Goal: Task Accomplishment & Management: Complete application form

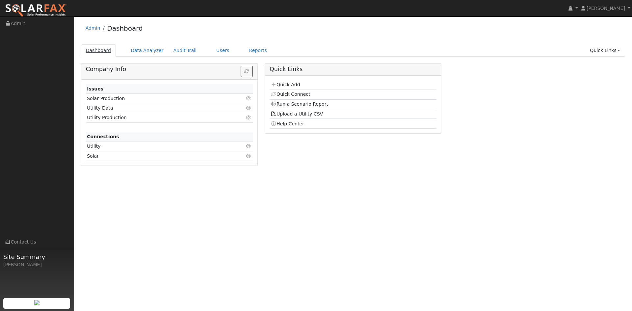
drag, startPoint x: 99, startPoint y: 48, endPoint x: 105, endPoint y: 48, distance: 6.0
click at [99, 49] on link "Dashboard" at bounding box center [98, 50] width 35 height 12
click at [214, 48] on link "Users" at bounding box center [222, 50] width 23 height 12
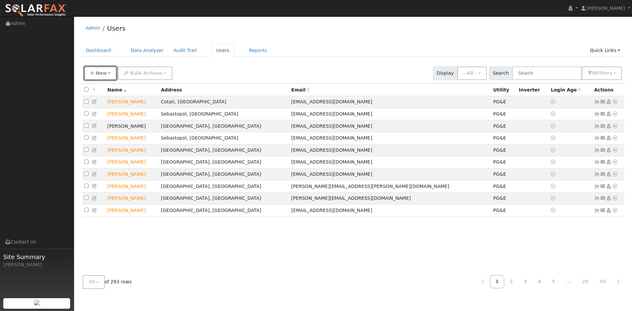
click at [98, 69] on button "New" at bounding box center [100, 74] width 33 height 14
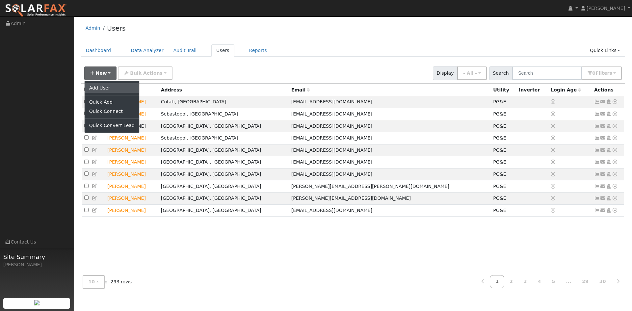
click at [104, 88] on link "Add User" at bounding box center [112, 87] width 55 height 9
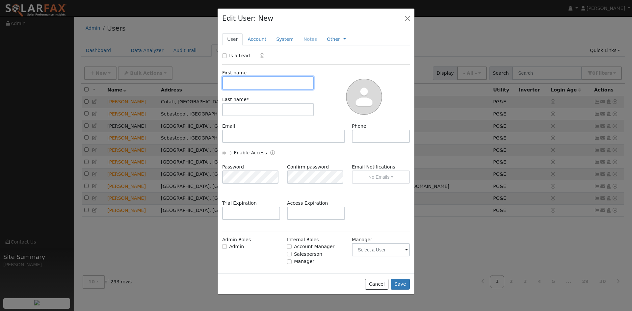
drag, startPoint x: 259, startPoint y: 83, endPoint x: 256, endPoint y: 85, distance: 4.0
click at [259, 83] on input "text" at bounding box center [268, 82] width 92 height 13
click at [228, 54] on div "Is a Lead" at bounding box center [236, 55] width 29 height 7
click at [225, 58] on input "Is a Lead" at bounding box center [224, 55] width 5 height 5
checkbox input "true"
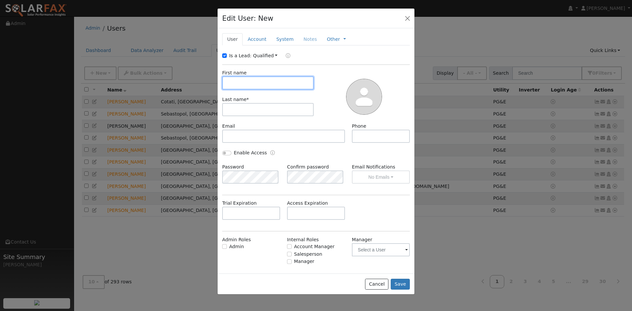
click at [254, 82] on input "text" at bounding box center [268, 82] width 92 height 13
type input "9"
type input "[PERSON_NAME]"
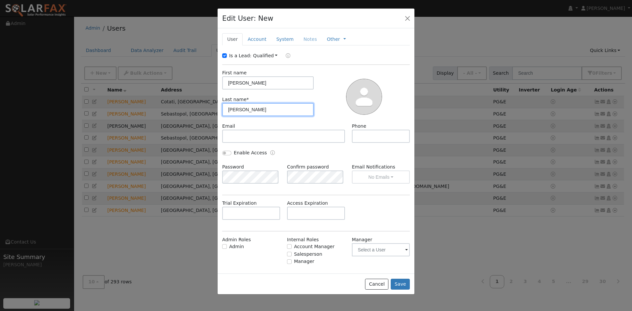
type input "Mills"
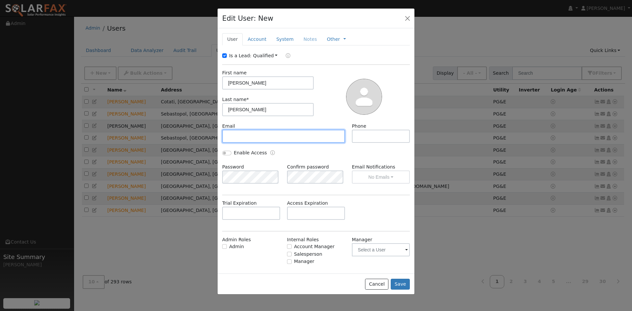
drag, startPoint x: 260, startPoint y: 133, endPoint x: 264, endPoint y: 141, distance: 8.5
click at [261, 133] on input "text" at bounding box center [283, 136] width 123 height 13
click at [304, 140] on input "text" at bounding box center [283, 136] width 123 height 13
drag, startPoint x: 288, startPoint y: 136, endPoint x: 283, endPoint y: 139, distance: 5.4
click at [287, 137] on input "text" at bounding box center [283, 136] width 123 height 13
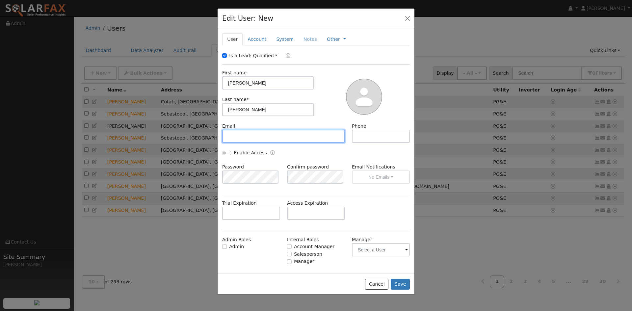
paste input "davidnealmills@pacbell.net"
type input "davidnealmills@pacbell.net"
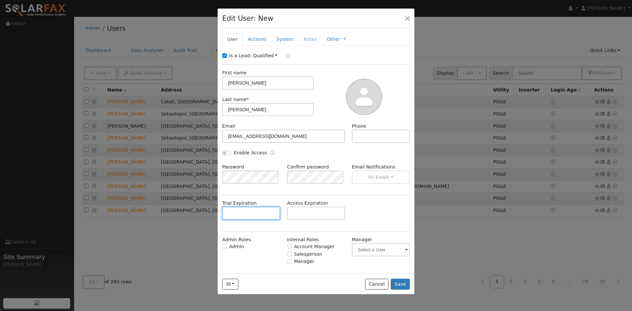
click at [242, 216] on input "text" at bounding box center [251, 213] width 58 height 13
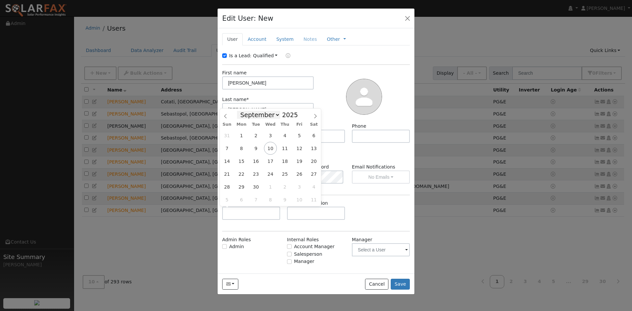
click at [265, 118] on select "January February March April May June July August September October November De…" at bounding box center [258, 115] width 43 height 8
select select "9"
click at [242, 111] on select "January February March April May June July August September October November De…" at bounding box center [258, 115] width 43 height 8
click at [256, 176] on span "21" at bounding box center [256, 174] width 13 height 13
type input "10/21/2025"
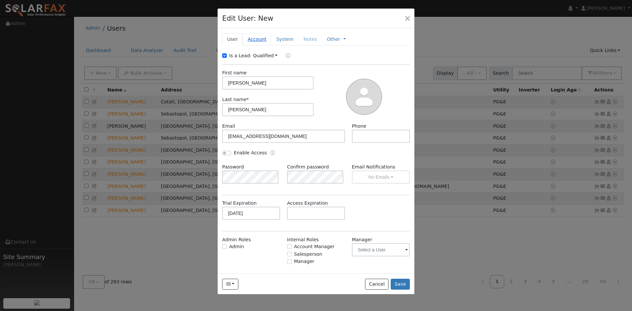
click at [257, 39] on link "Account" at bounding box center [257, 39] width 29 height 12
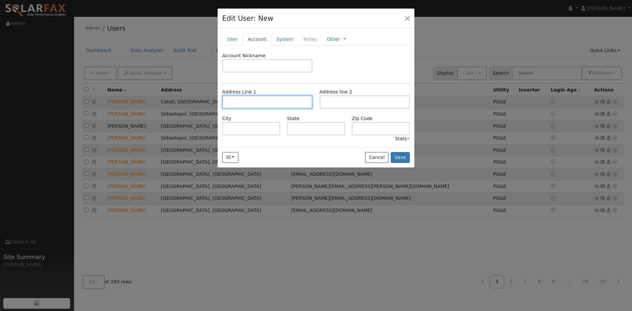
drag, startPoint x: 258, startPoint y: 99, endPoint x: 210, endPoint y: 112, distance: 49.7
click at [257, 101] on input "text" at bounding box center [267, 102] width 90 height 13
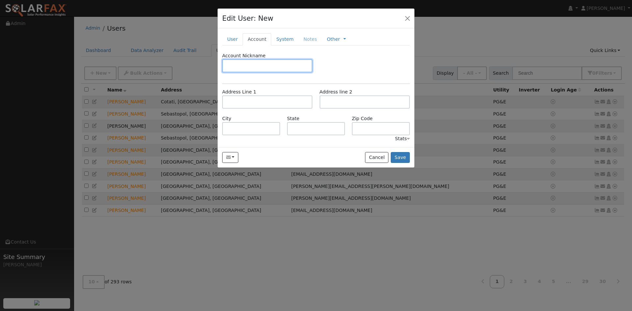
click at [243, 66] on input "text" at bounding box center [267, 65] width 90 height 13
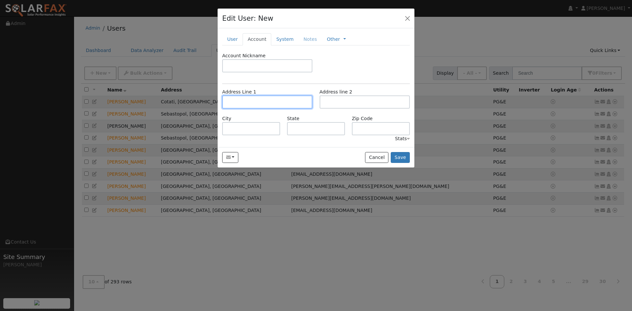
click at [245, 100] on input "text" at bounding box center [267, 102] width 90 height 13
paste input "2787 Hendricks Road"
type input "2787 Hendricks Road"
type input "Lakeport"
type input "CA"
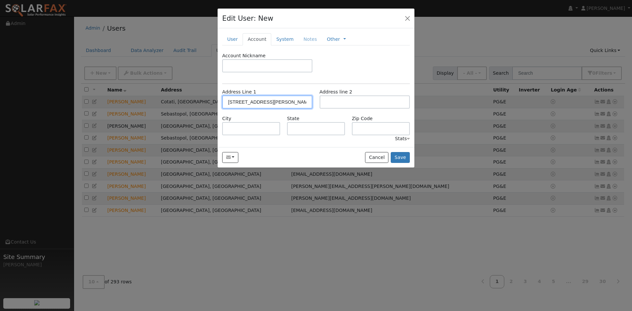
type input "95453"
click at [278, 48] on div "New Account Nickname Cancel Create Are you sure you want to create new account …" at bounding box center [316, 87] width 197 height 119
click at [275, 38] on link "System" at bounding box center [284, 39] width 27 height 12
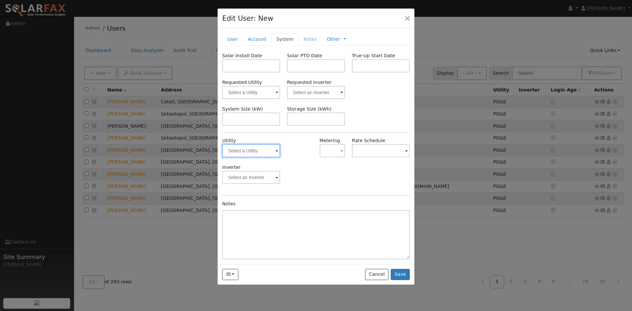
click at [245, 151] on input "text" at bounding box center [251, 150] width 58 height 13
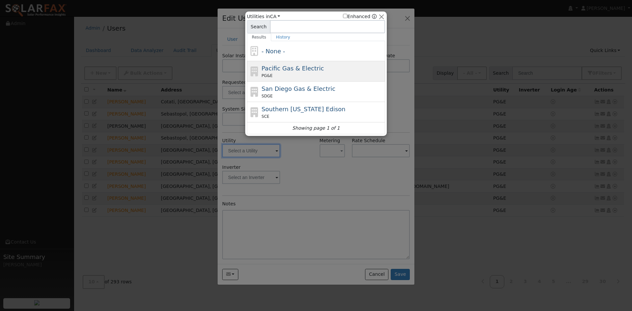
click at [290, 72] on span "Pacific Gas & Electric" at bounding box center [293, 68] width 62 height 7
type input "PG&E"
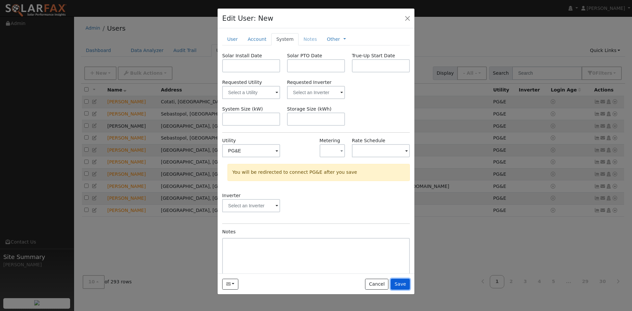
click at [398, 284] on button "Save" at bounding box center [400, 284] width 19 height 11
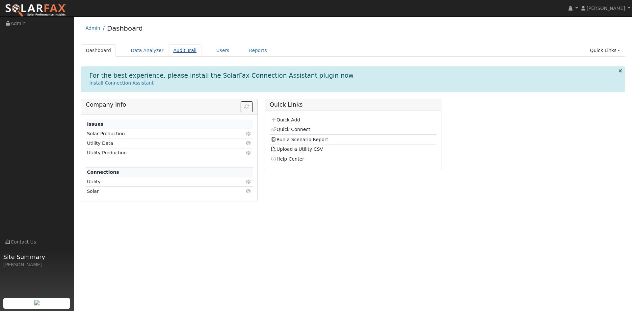
click at [172, 53] on link "Audit Trail" at bounding box center [185, 50] width 33 height 12
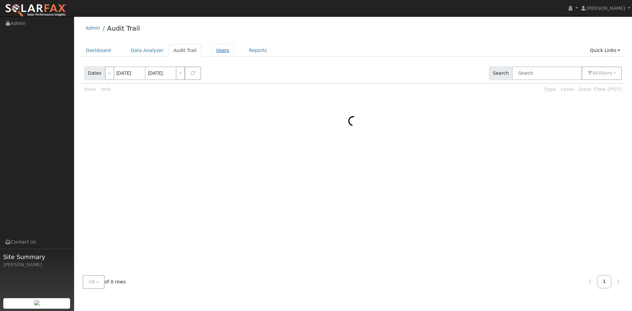
click at [211, 55] on link "Users" at bounding box center [222, 50] width 23 height 12
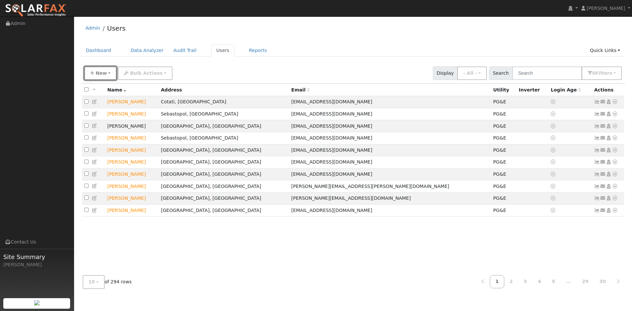
click at [97, 70] on span "New" at bounding box center [101, 72] width 11 height 5
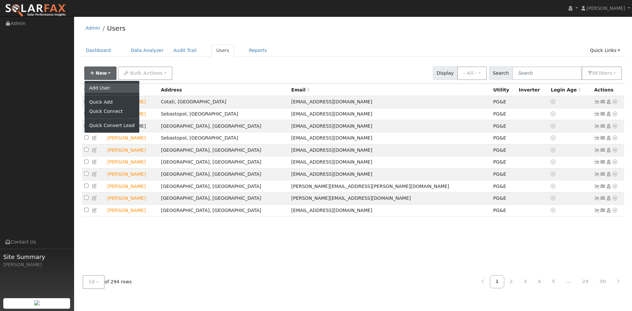
click at [108, 90] on link "Add User" at bounding box center [112, 87] width 55 height 9
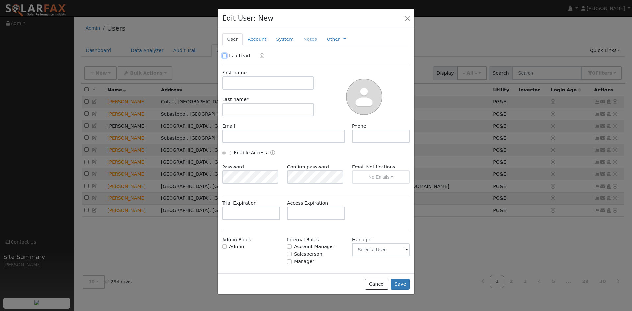
click at [224, 54] on input "Is a Lead" at bounding box center [224, 55] width 5 height 5
checkbox input "true"
click at [249, 81] on input "text" at bounding box center [268, 82] width 92 height 13
type input "David"
type input "Millsa"
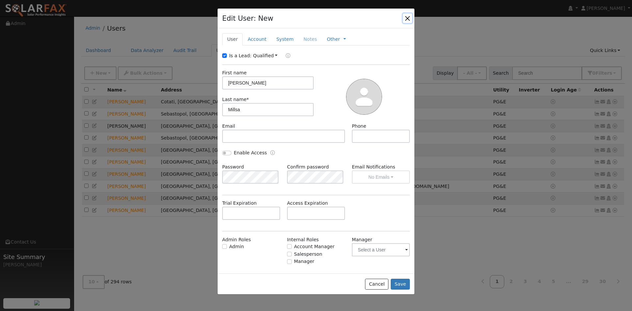
drag, startPoint x: 408, startPoint y: 17, endPoint x: 499, endPoint y: 50, distance: 96.5
click at [409, 17] on button "button" at bounding box center [407, 18] width 9 height 9
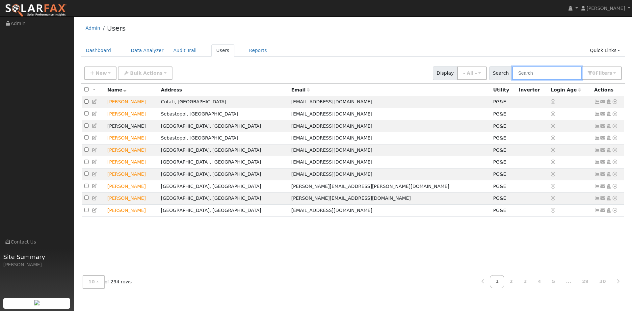
click at [538, 69] on input "text" at bounding box center [548, 74] width 70 height 14
click at [539, 70] on input "text" at bounding box center [548, 74] width 70 height 14
type input "mills"
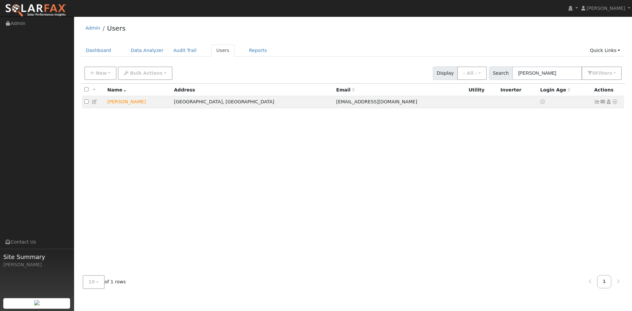
click at [96, 101] on icon at bounding box center [95, 101] width 6 height 5
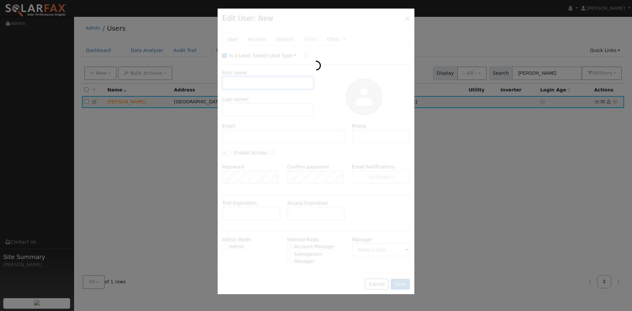
type input "10/21/2025"
type input "David"
type input "Mills"
type input "davidnealmills@pacbell.net"
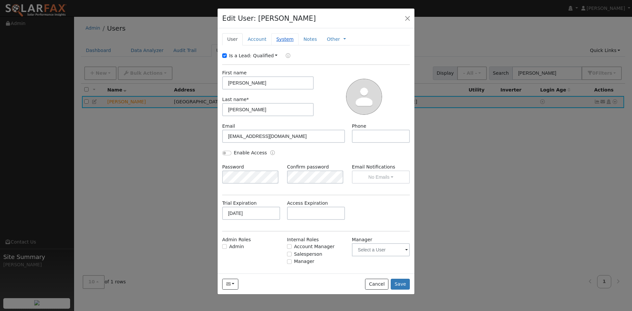
click at [280, 39] on link "System" at bounding box center [284, 39] width 27 height 12
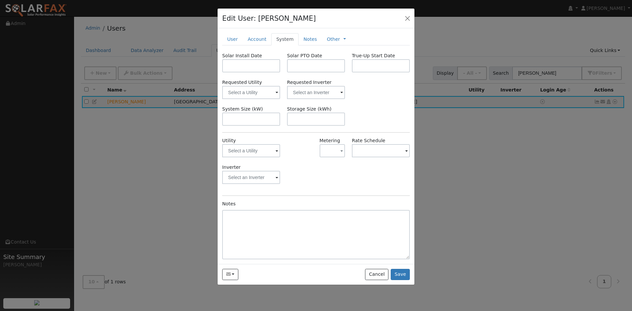
drag, startPoint x: 280, startPoint y: 152, endPoint x: 277, endPoint y: 151, distance: 3.4
click at [279, 152] on div "Utility" at bounding box center [251, 150] width 65 height 27
drag, startPoint x: 277, startPoint y: 151, endPoint x: 282, endPoint y: 139, distance: 12.8
click at [277, 151] on span at bounding box center [277, 152] width 3 height 8
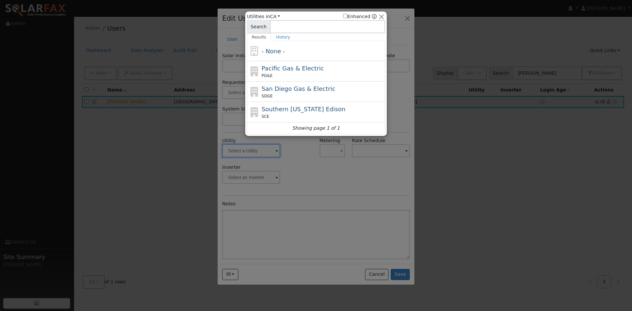
click at [299, 78] on div "PG&E" at bounding box center [323, 76] width 122 height 6
type input "PG&E"
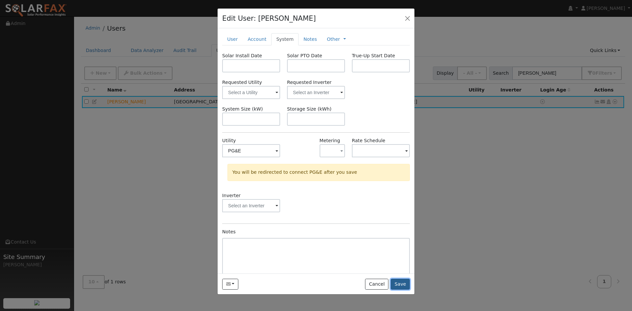
click at [402, 283] on button "Save" at bounding box center [400, 284] width 19 height 11
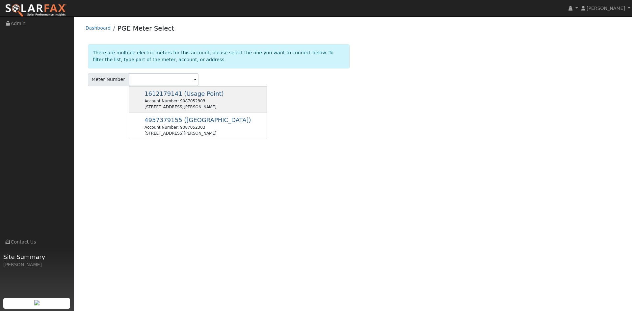
click at [171, 110] on div "1612179141 (Usage Point) Account Number: 9087052303 [STREET_ADDRESS][PERSON_NAM…" at bounding box center [198, 99] width 138 height 27
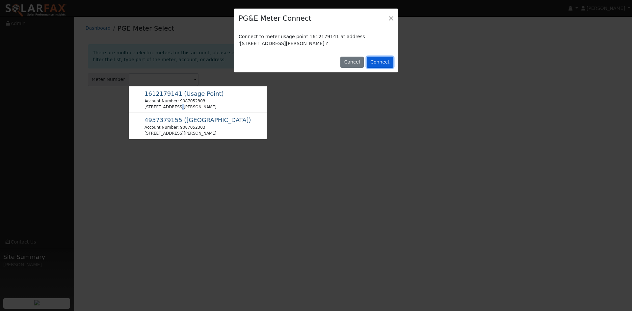
click at [382, 63] on button "Connect" at bounding box center [380, 62] width 27 height 11
